Goal: Download file/media

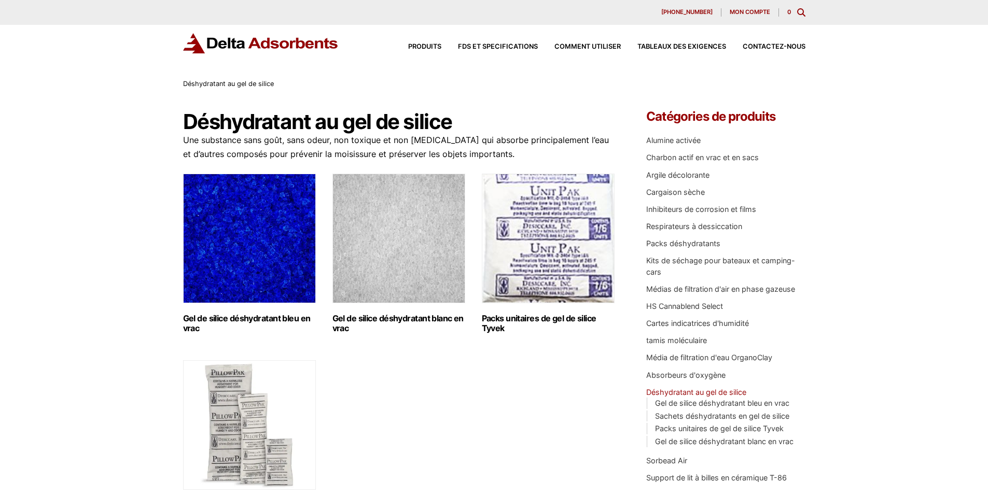
click at [249, 234] on img "Visitez la catégorie de produits Déshydratant en gel de silice indicateur bleu …" at bounding box center [249, 239] width 133 height 130
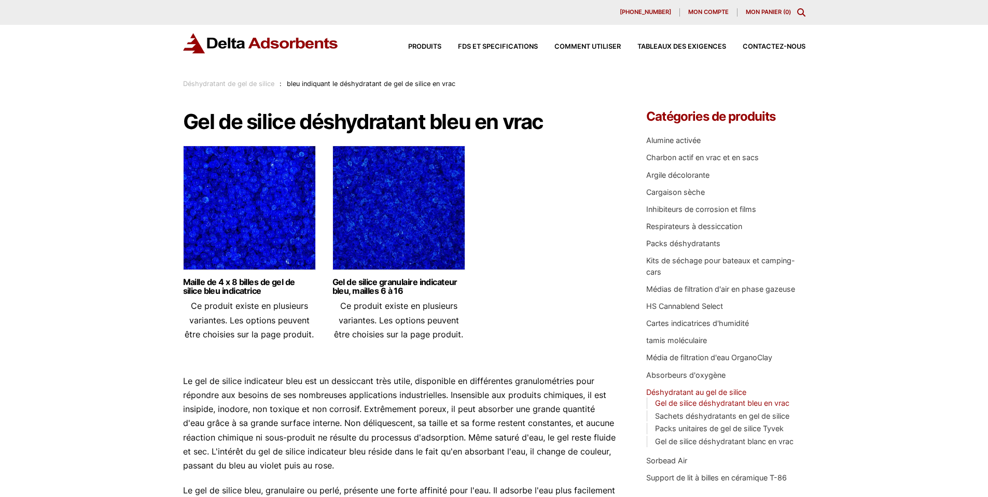
click at [248, 193] on img at bounding box center [249, 211] width 133 height 130
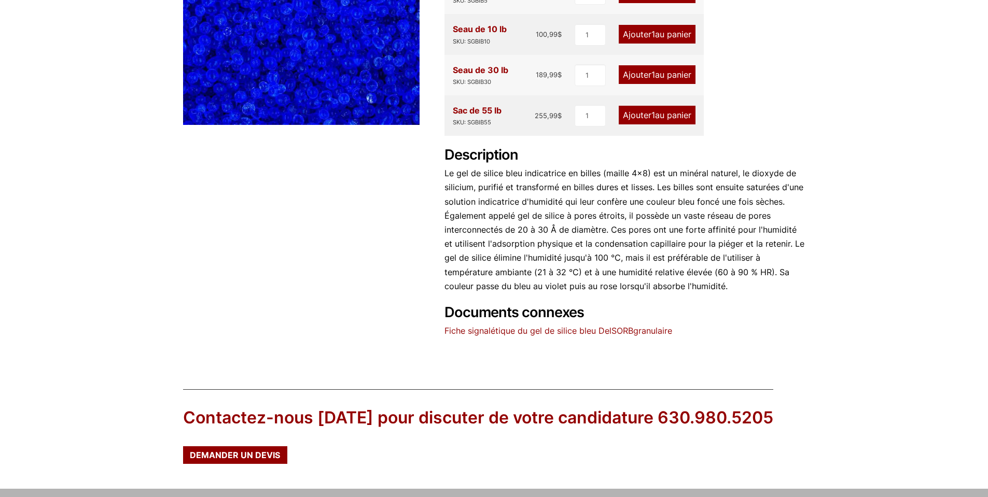
scroll to position [265, 0]
click at [554, 332] on font "Fiche signalétique du gel de silice bleu DelSORB" at bounding box center [538, 330] width 189 height 10
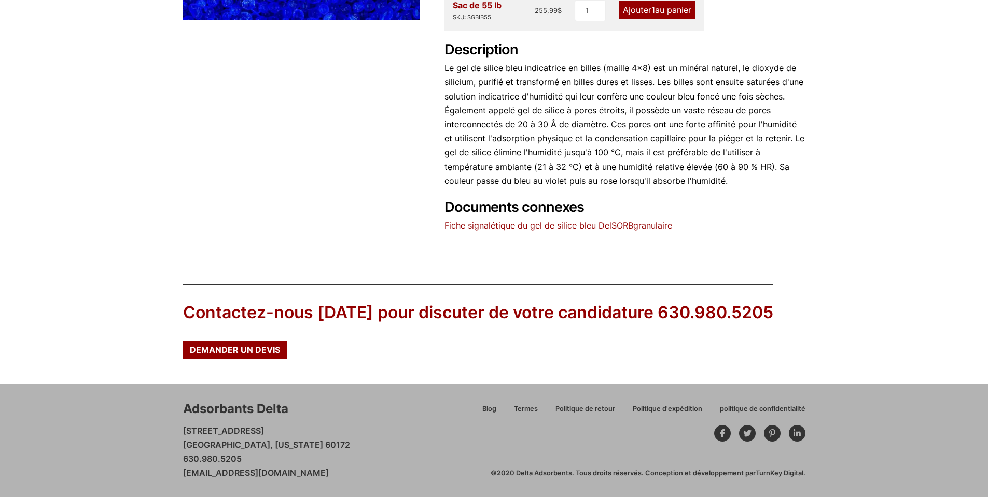
scroll to position [0, 0]
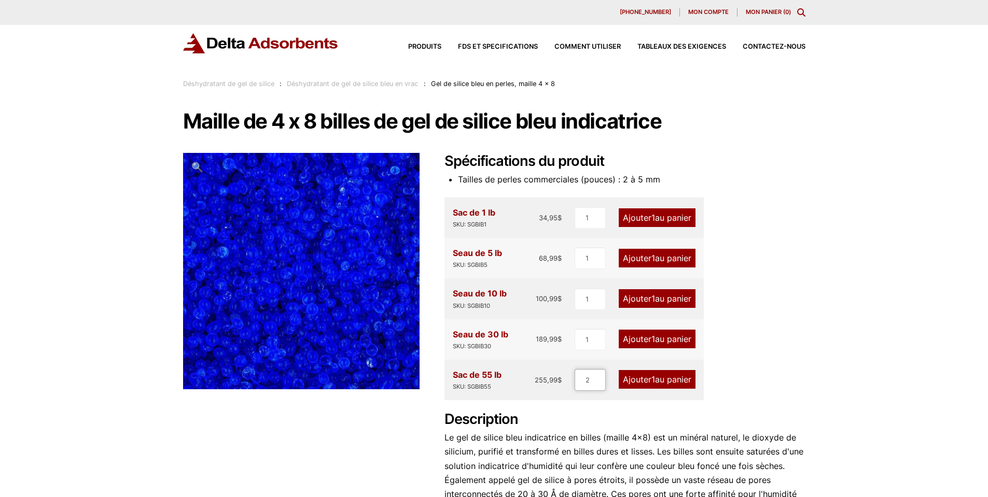
click at [600, 378] on input "2" at bounding box center [589, 380] width 31 height 22
click at [599, 378] on input "3" at bounding box center [588, 380] width 31 height 22
click at [599, 378] on input "4" at bounding box center [588, 380] width 31 height 22
click at [599, 378] on input "5" at bounding box center [588, 380] width 31 height 22
click at [599, 378] on input "6" at bounding box center [588, 380] width 31 height 22
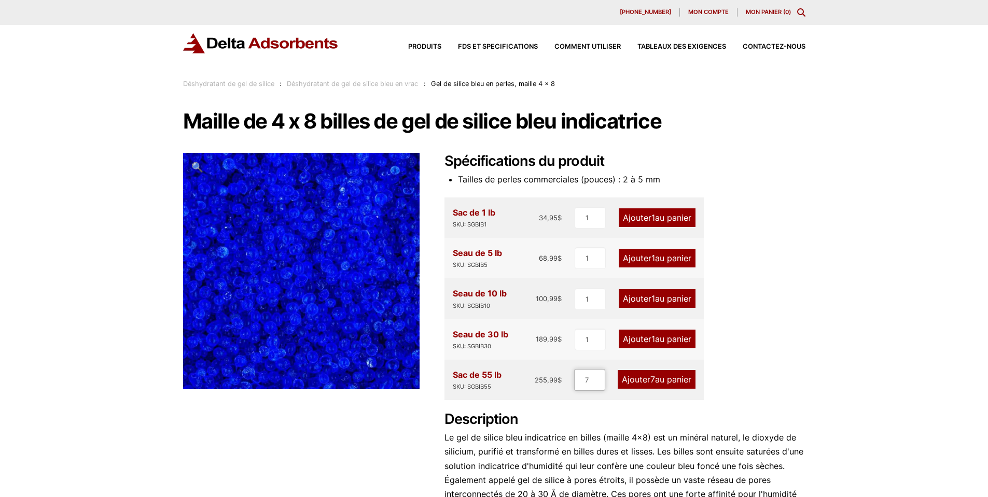
type input "7"
click at [599, 378] on input "7" at bounding box center [589, 380] width 31 height 22
click at [598, 384] on input "7" at bounding box center [589, 380] width 31 height 22
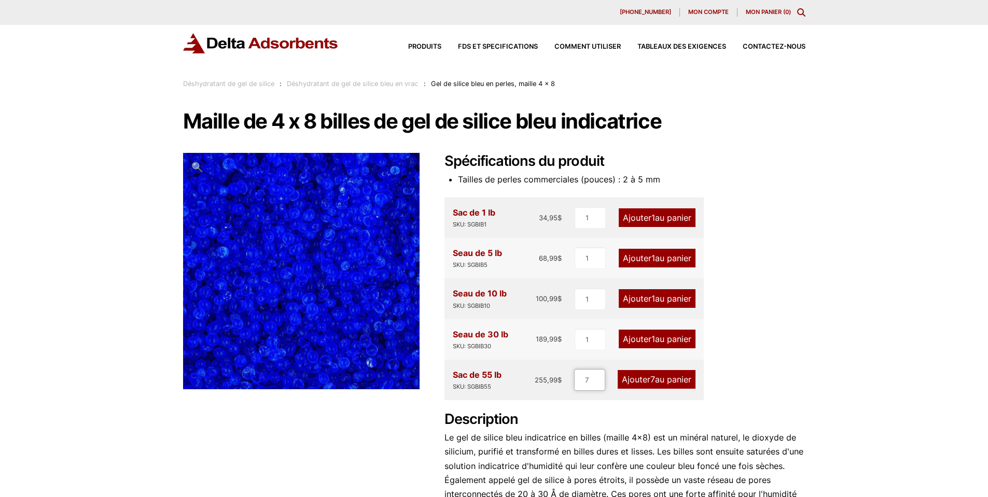
click at [598, 384] on input "7" at bounding box center [589, 380] width 31 height 22
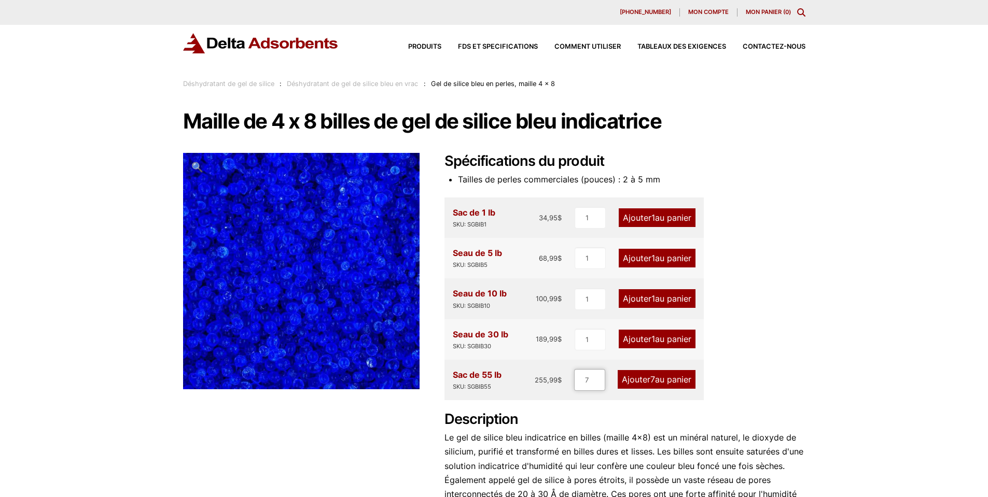
click at [598, 384] on input "7" at bounding box center [589, 380] width 31 height 22
